Goal: Task Accomplishment & Management: Manage account settings

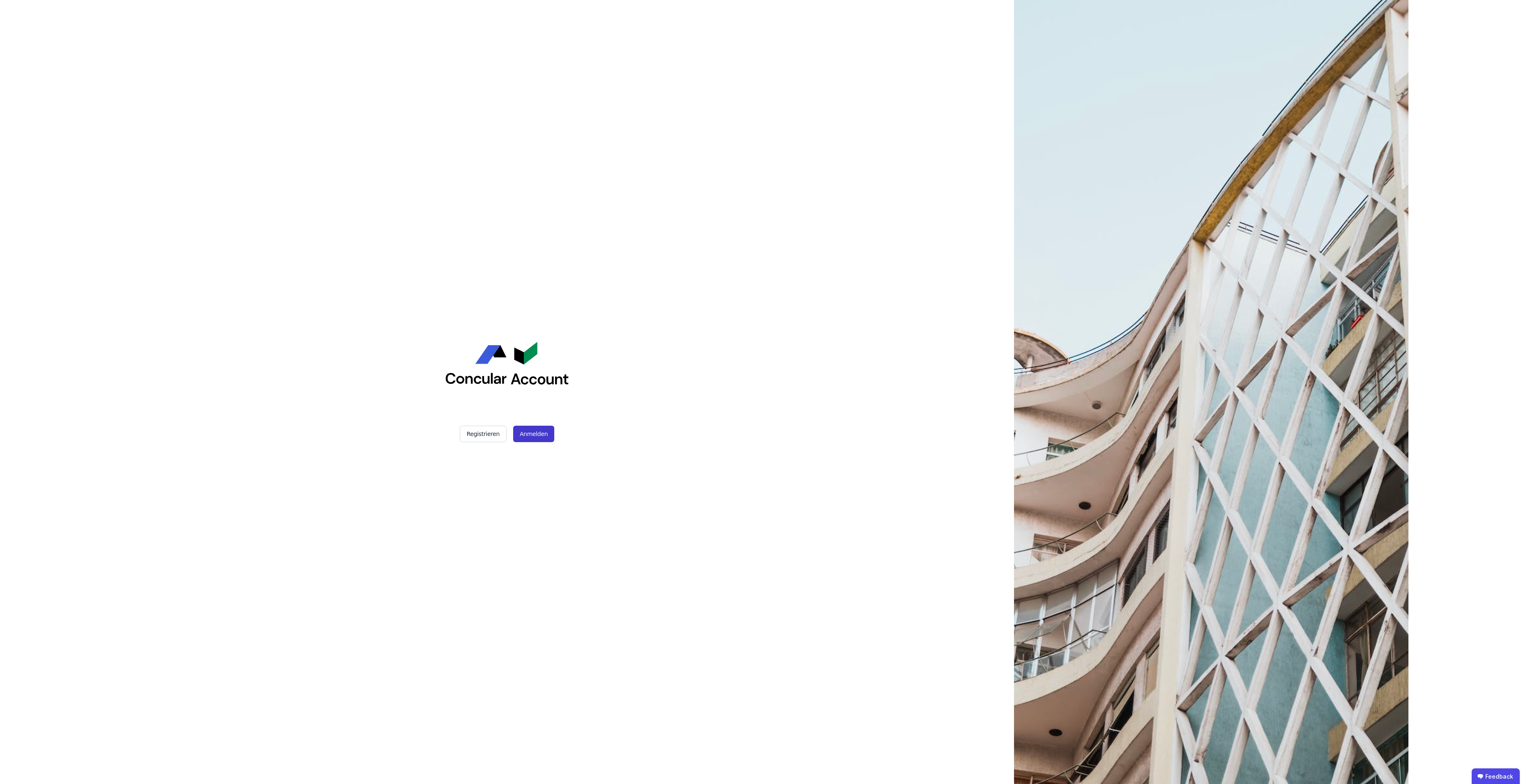
click at [526, 433] on button "Anmelden" at bounding box center [534, 434] width 41 height 17
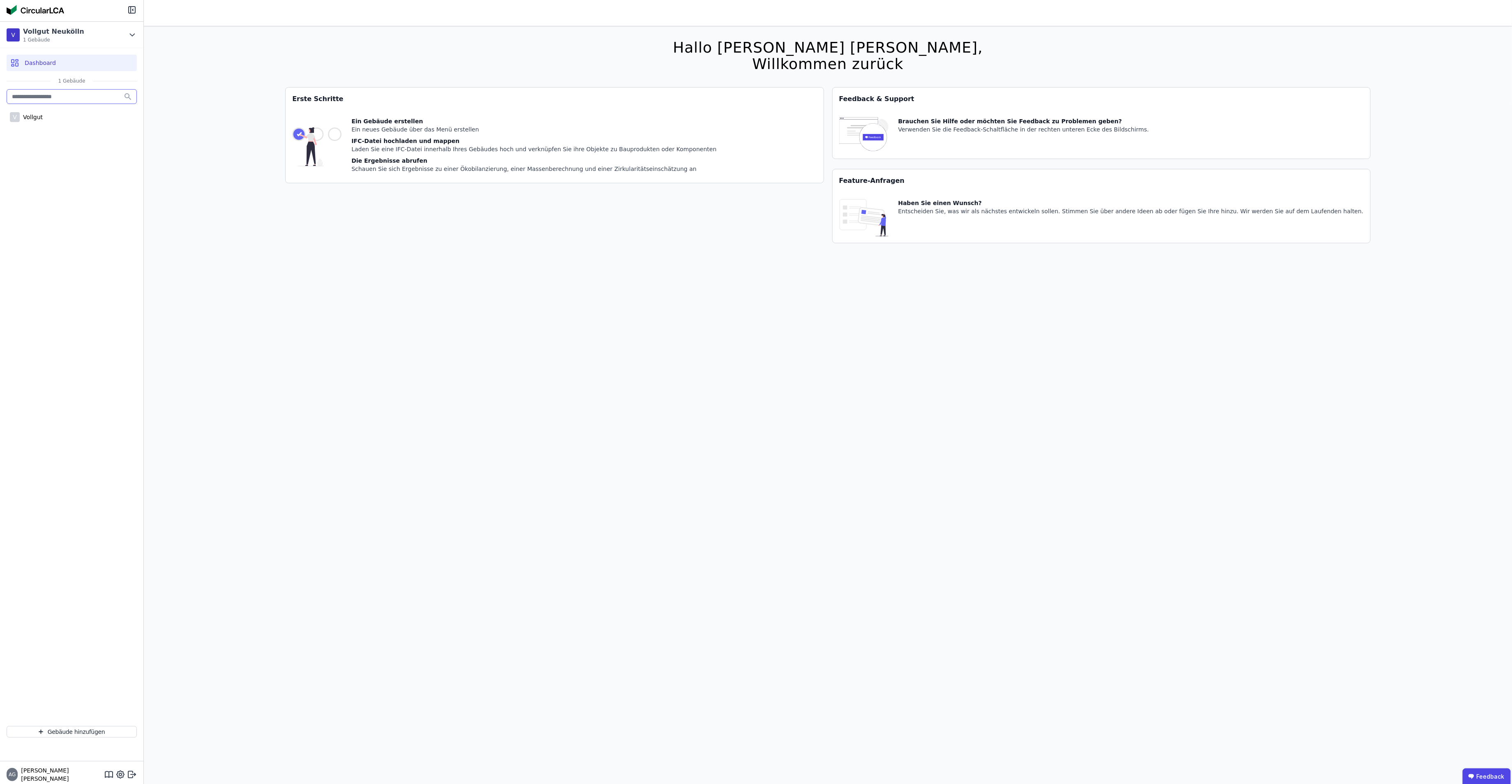
click at [51, 101] on input "text" at bounding box center [71, 96] width 131 height 15
type input "*******"
